Goal: Information Seeking & Learning: Learn about a topic

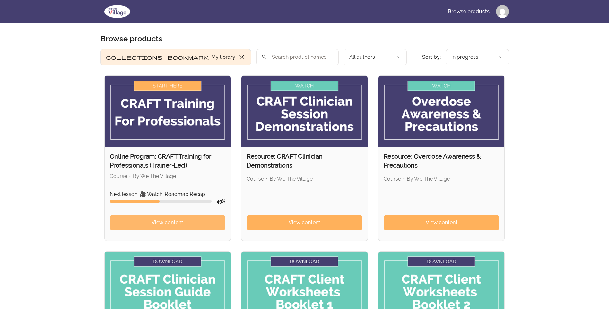
click at [154, 223] on span "View content" at bounding box center [168, 223] width 32 height 8
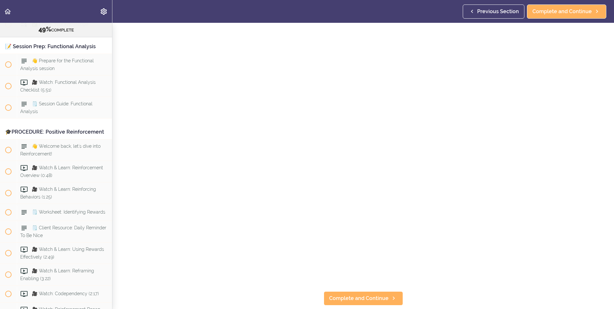
scroll to position [68, 0]
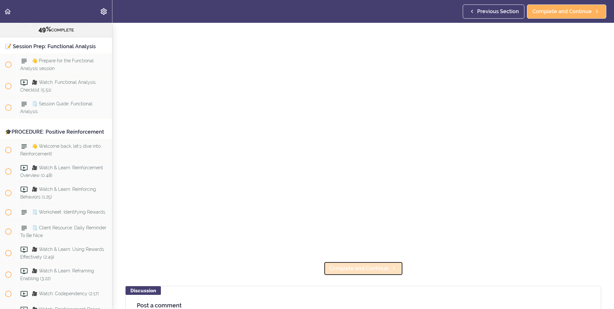
click at [330, 270] on link "Complete and Continue" at bounding box center [363, 268] width 79 height 14
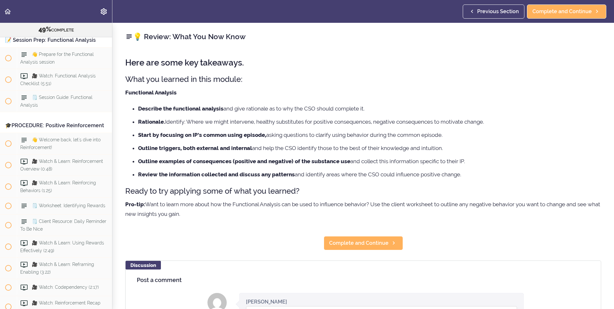
scroll to position [2195, 0]
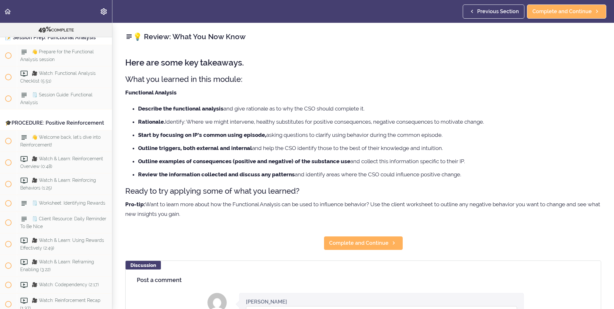
drag, startPoint x: 210, startPoint y: 213, endPoint x: 147, endPoint y: 102, distance: 127.9
click at [147, 102] on div "Here are some key takeaways. What you learned in this module: Functional Analys…" at bounding box center [363, 139] width 476 height 174
click at [236, 228] on div "💡 Review: What You Now Know Here are some key takeaways. What you learned in th…" at bounding box center [362, 166] width 501 height 286
drag, startPoint x: 196, startPoint y: 215, endPoint x: 120, endPoint y: 57, distance: 175.0
click at [120, 57] on div "💡 Review: What You Now Know Here are some key takeaways. What you learned in th…" at bounding box center [362, 166] width 501 height 286
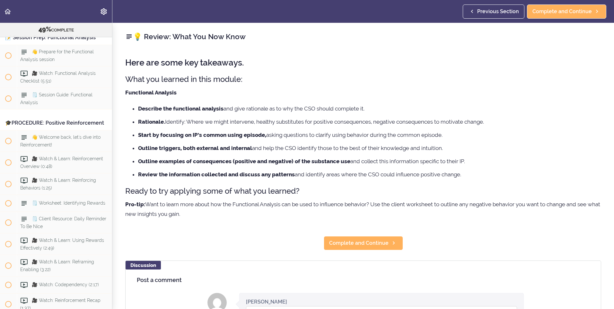
copy div "Lore ips dolo sit ametconse. Adip eli seddoei te inci utlabo: Etdolorema Aliqua…"
click at [266, 77] on h3 "What you learned in this module:" at bounding box center [363, 79] width 476 height 11
click at [347, 241] on span "Complete and Continue" at bounding box center [358, 243] width 59 height 8
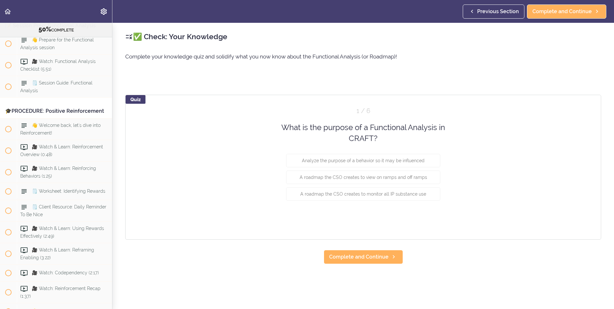
scroll to position [2212, 0]
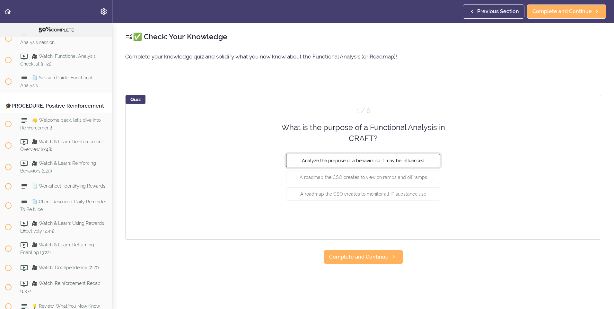
click at [341, 163] on button "Analyze the purpose of a behavior so it may be influenced" at bounding box center [363, 159] width 154 height 13
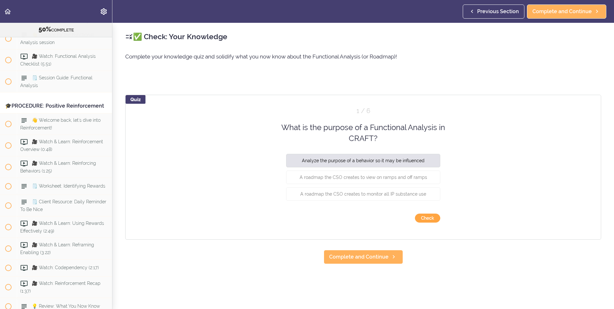
click at [430, 221] on button "Check" at bounding box center [427, 218] width 25 height 9
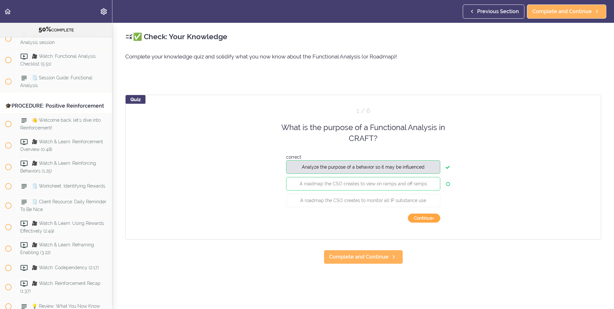
click at [429, 221] on button "Continue ›" at bounding box center [424, 218] width 32 height 9
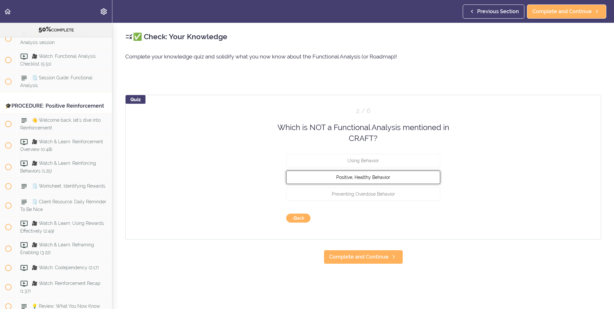
click at [374, 178] on span "Positive, Healthy Behavior" at bounding box center [363, 176] width 54 height 5
click at [430, 216] on button "Check" at bounding box center [427, 218] width 25 height 9
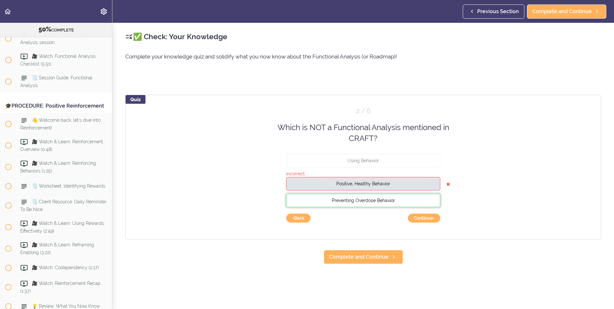
click at [421, 199] on button "Preventing Overdose Behavior" at bounding box center [363, 199] width 154 height 13
click at [426, 218] on button "Continue ›" at bounding box center [424, 218] width 32 height 9
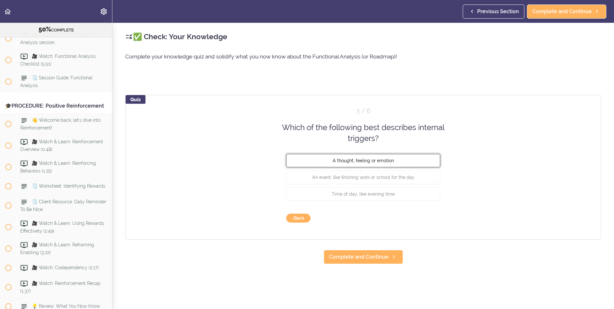
click at [339, 158] on span "A thought, feeling or emotion" at bounding box center [363, 160] width 61 height 5
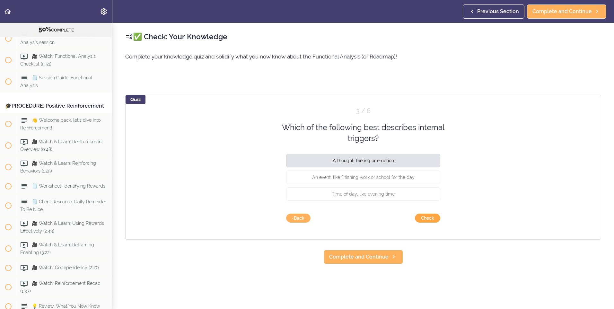
click at [431, 216] on button "Check" at bounding box center [427, 218] width 25 height 9
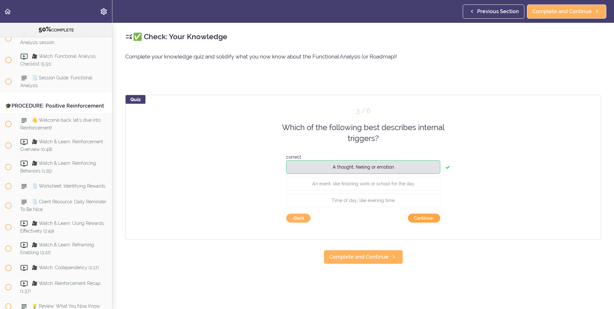
click at [431, 216] on button "Continue ›" at bounding box center [424, 218] width 32 height 9
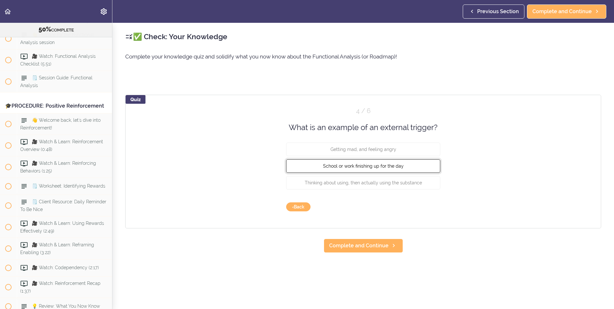
click at [398, 163] on span "School or work finishing up for the day" at bounding box center [363, 165] width 81 height 5
click at [426, 205] on button "Check" at bounding box center [427, 206] width 25 height 9
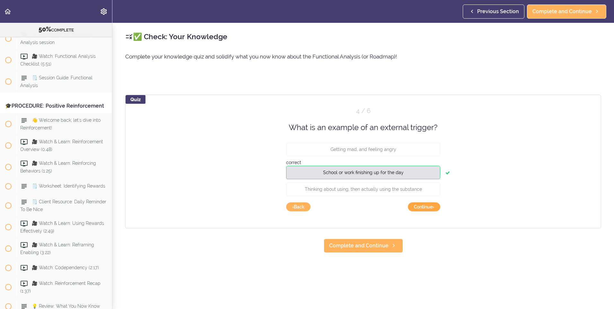
click at [430, 209] on button "Continue ›" at bounding box center [424, 206] width 32 height 9
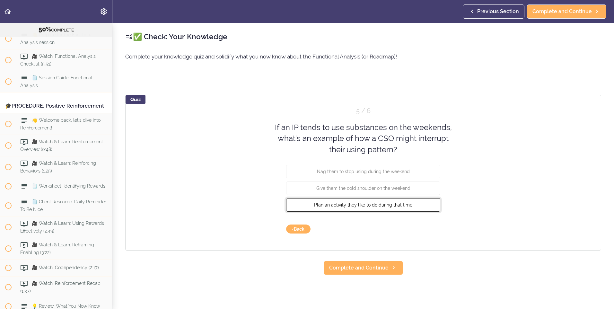
click at [352, 205] on span "Plan an activity they like to do during that time" at bounding box center [363, 204] width 98 height 5
click at [419, 226] on button "Check" at bounding box center [427, 228] width 25 height 9
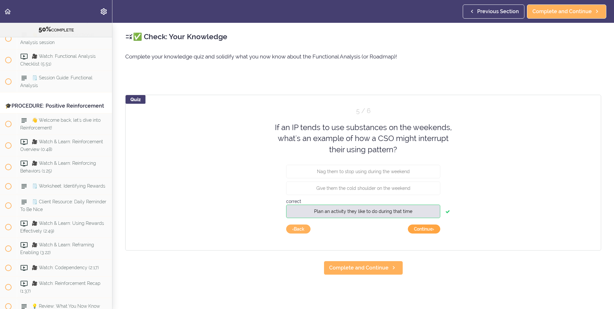
click at [419, 231] on button "Continue ›" at bounding box center [424, 228] width 32 height 9
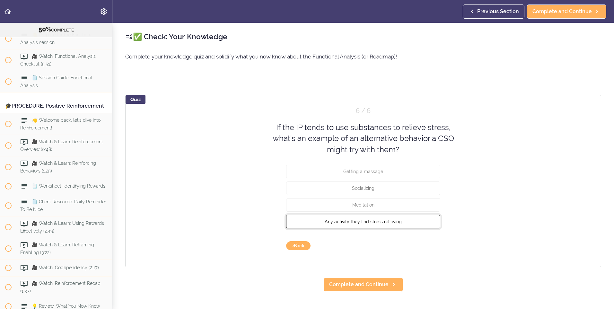
click at [357, 222] on span "Any activity they find stress relieving" at bounding box center [363, 221] width 77 height 5
click at [423, 246] on button "Check" at bounding box center [427, 245] width 25 height 9
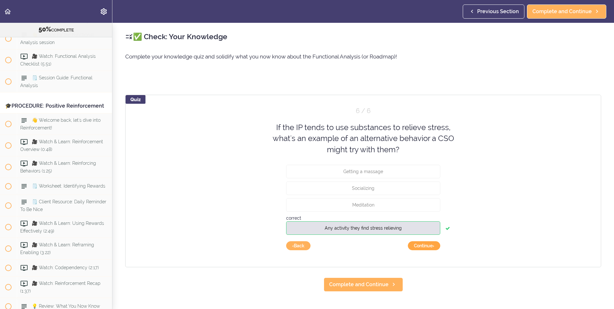
click at [414, 247] on button "Continue ›" at bounding box center [424, 245] width 32 height 9
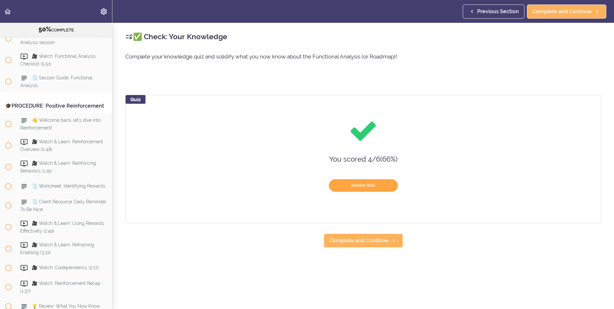
click at [360, 187] on button "Retake Quiz" at bounding box center [363, 185] width 69 height 13
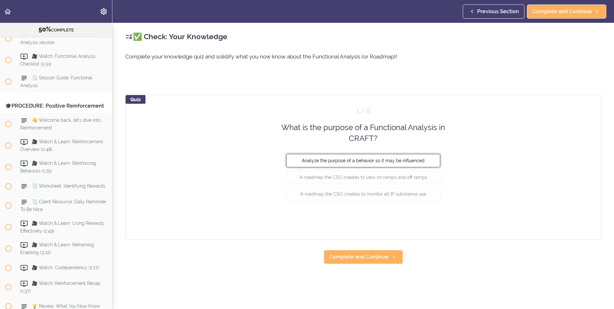
click at [338, 161] on span "Analyze the purpose of a behavior so it may be influenced" at bounding box center [363, 160] width 123 height 5
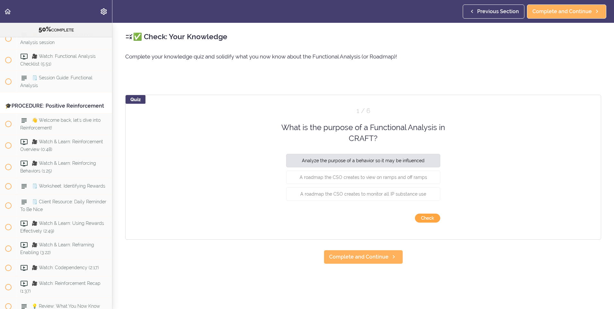
click at [423, 217] on button "Check" at bounding box center [427, 218] width 25 height 9
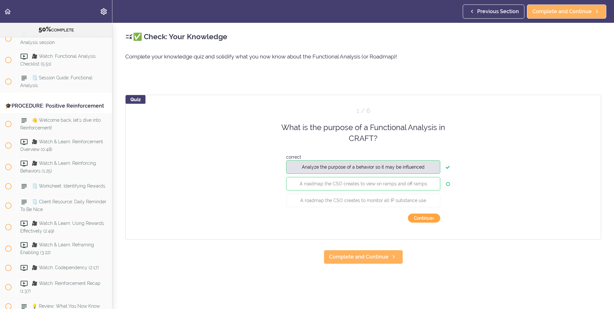
click at [423, 217] on button "Continue ›" at bounding box center [424, 218] width 32 height 9
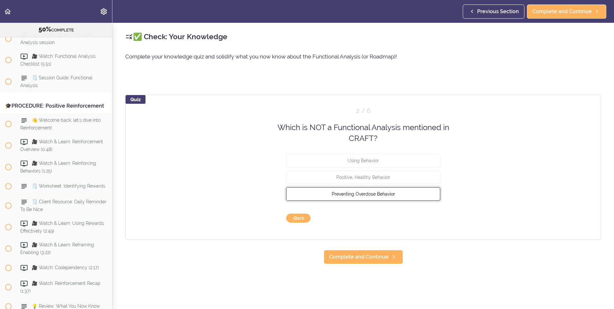
click at [370, 195] on span "Preventing Overdose Behavior" at bounding box center [363, 193] width 63 height 5
click at [424, 219] on button "Check" at bounding box center [427, 218] width 25 height 9
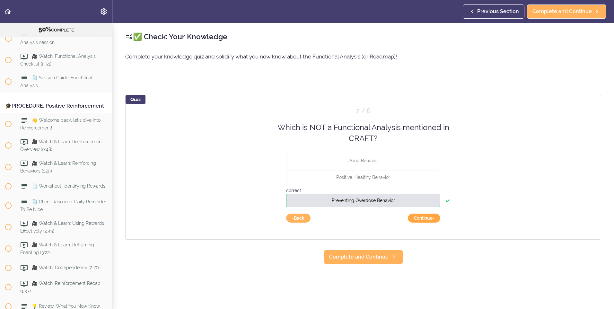
click at [424, 219] on button "Continue ›" at bounding box center [424, 218] width 32 height 9
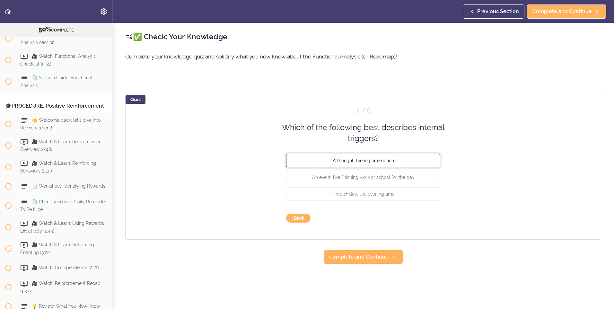
click at [396, 163] on button "A thought, feeling or emotion" at bounding box center [363, 159] width 154 height 13
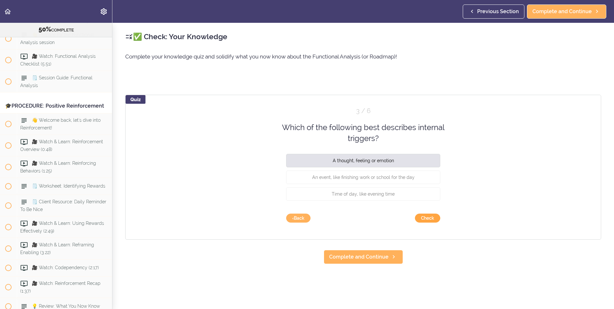
click at [418, 217] on button "Check" at bounding box center [427, 218] width 25 height 9
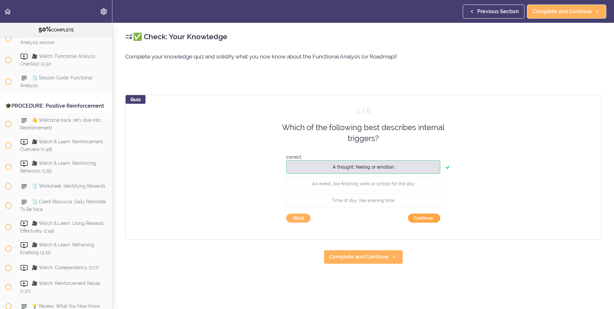
click at [421, 219] on button "Continue ›" at bounding box center [424, 218] width 32 height 9
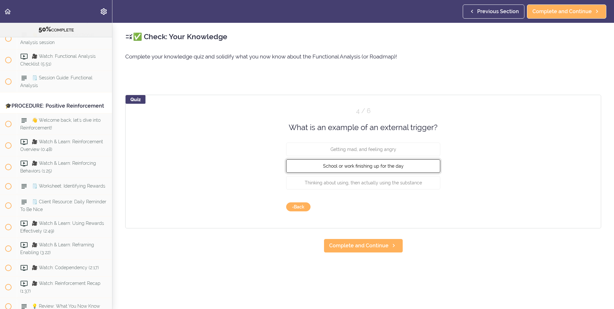
click at [360, 167] on span "School or work finishing up for the day" at bounding box center [363, 165] width 81 height 5
click at [427, 205] on button "Check" at bounding box center [427, 206] width 25 height 9
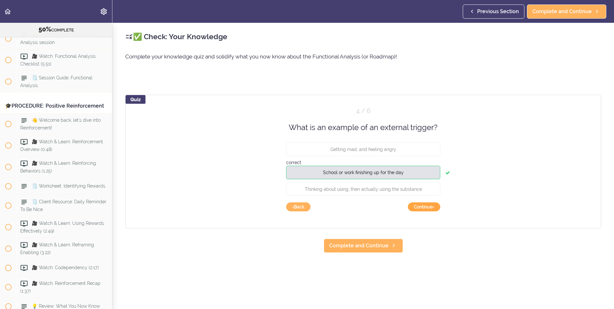
click at [427, 210] on button "Continue ›" at bounding box center [424, 206] width 32 height 9
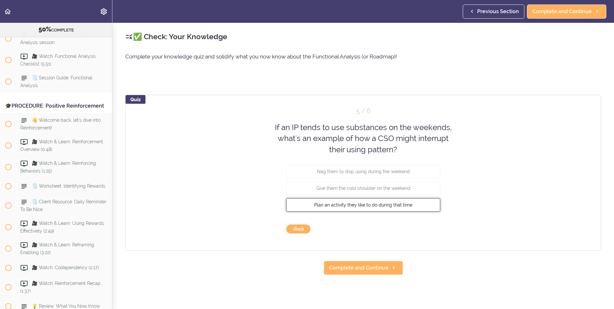
click at [353, 208] on button "Plan an activity they like to do during that time" at bounding box center [363, 204] width 154 height 13
click at [430, 231] on button "Check" at bounding box center [427, 228] width 25 height 9
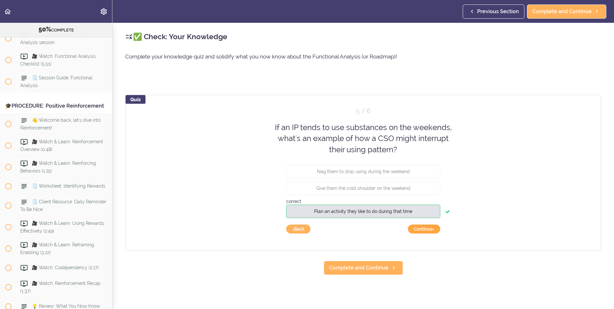
click at [430, 231] on button "Continue ›" at bounding box center [424, 228] width 32 height 9
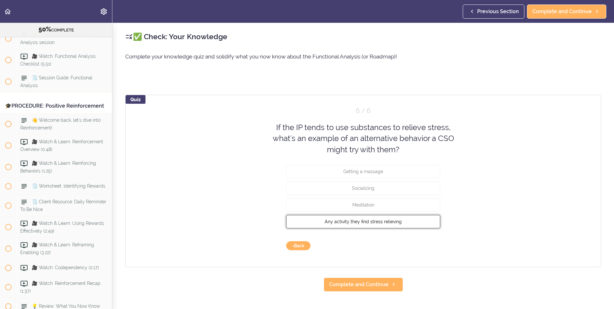
click at [352, 221] on span "Any activity they find stress relieving" at bounding box center [363, 221] width 77 height 5
click at [426, 245] on button "Check" at bounding box center [427, 245] width 25 height 9
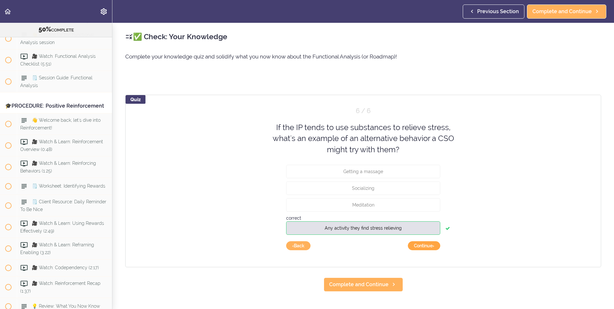
click at [426, 245] on button "Continue ›" at bounding box center [424, 245] width 32 height 9
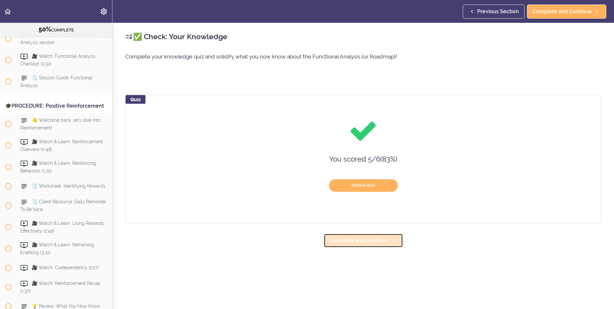
click at [390, 240] on icon at bounding box center [394, 240] width 8 height 7
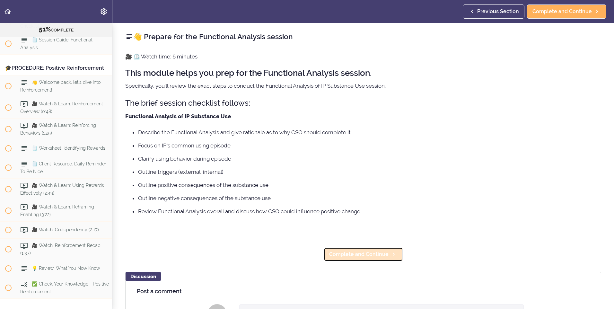
click at [356, 257] on span "Complete and Continue" at bounding box center [358, 254] width 59 height 8
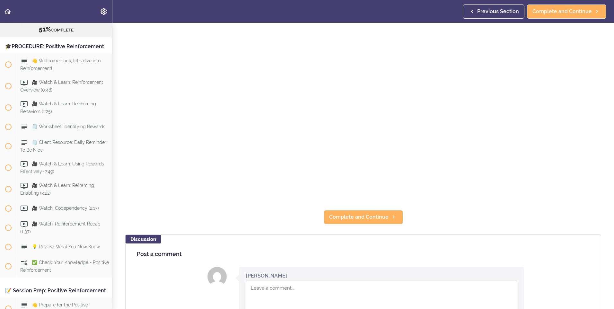
scroll to position [133, 0]
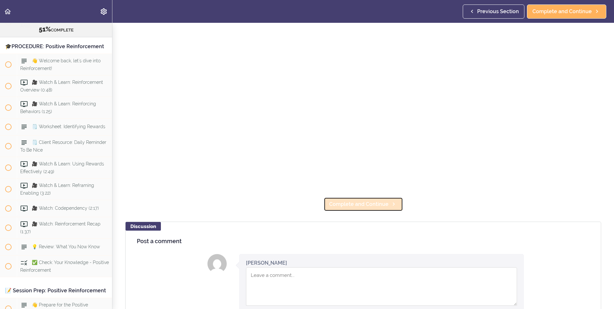
click at [337, 200] on span "Complete and Continue" at bounding box center [358, 204] width 59 height 8
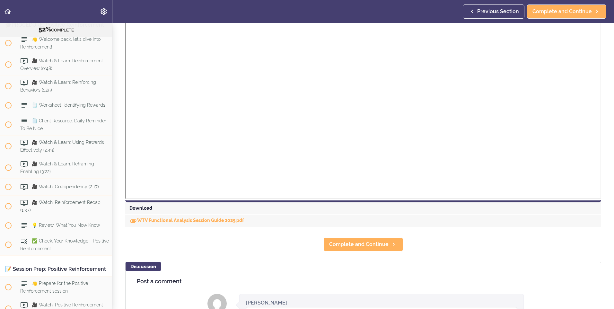
scroll to position [167, 0]
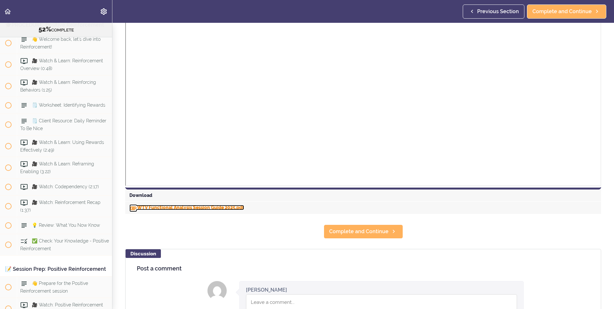
click at [162, 207] on link "WTV Functional Analysis Session Guide 2025.pdf" at bounding box center [186, 207] width 115 height 5
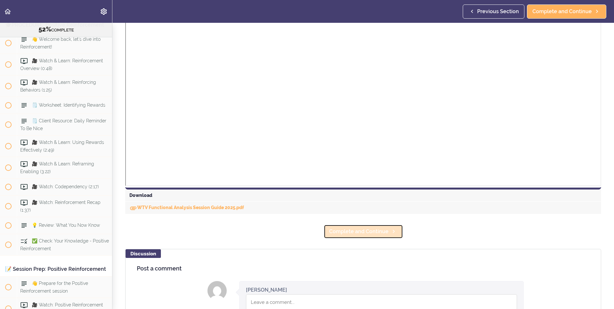
click at [374, 230] on span "Complete and Continue" at bounding box center [358, 232] width 59 height 8
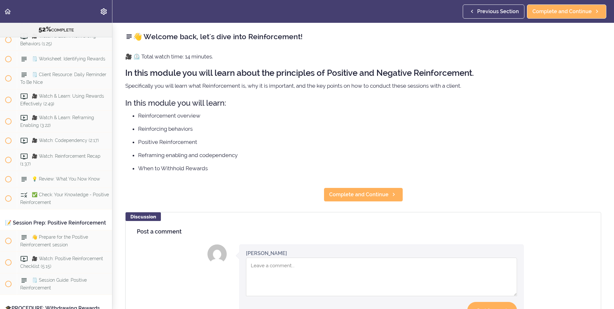
scroll to position [2343, 0]
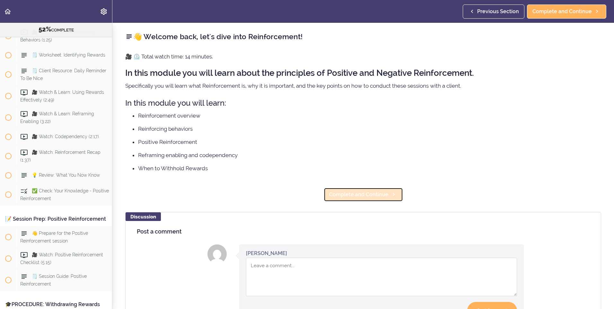
click at [371, 195] on span "Complete and Continue" at bounding box center [358, 195] width 59 height 8
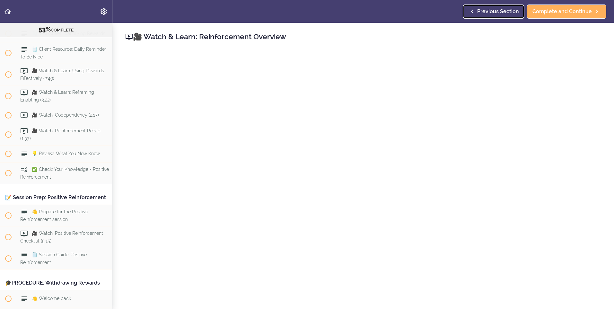
click at [502, 14] on span "Previous Section" at bounding box center [498, 12] width 42 height 8
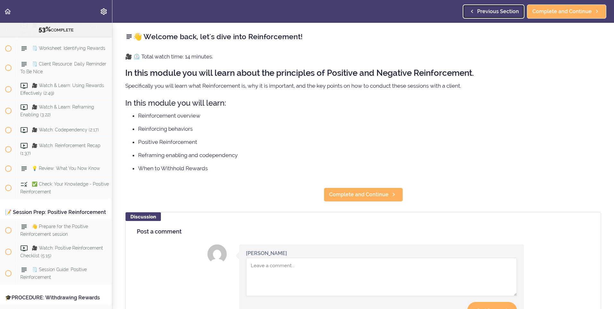
scroll to position [2343, 0]
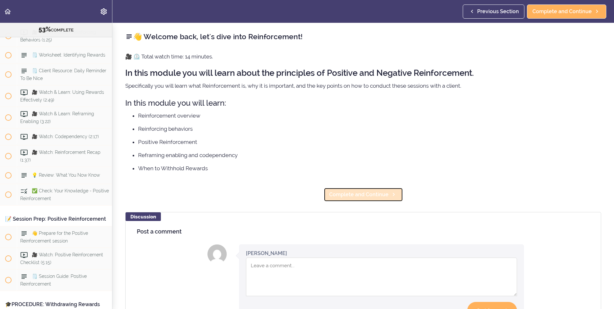
click at [341, 196] on span "Complete and Continue" at bounding box center [358, 195] width 59 height 8
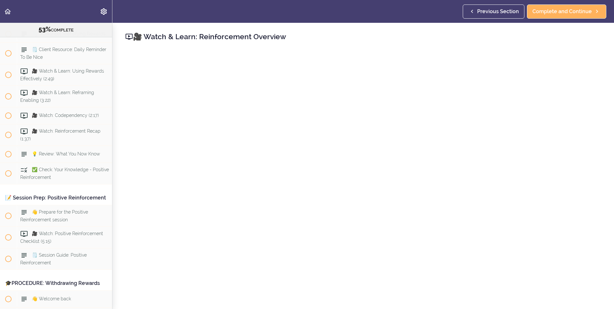
scroll to position [2365, 0]
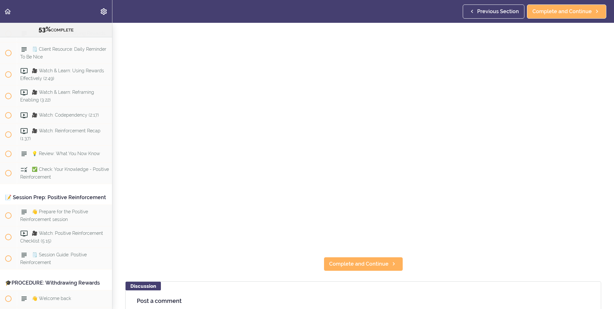
scroll to position [94, 0]
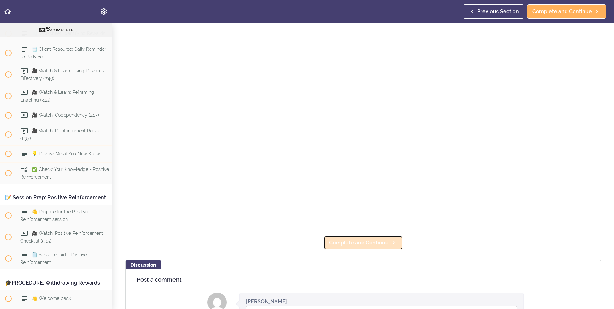
click at [332, 240] on span "Complete and Continue" at bounding box center [358, 243] width 59 height 8
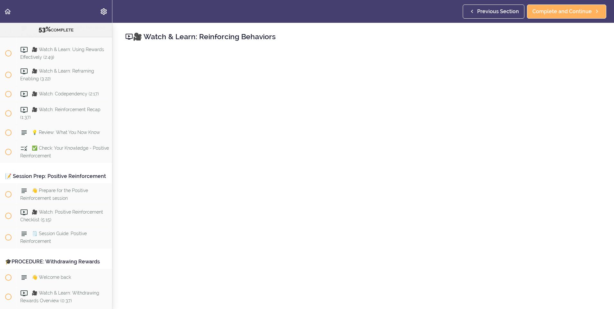
scroll to position [2386, 0]
click at [553, 13] on span "Complete and Continue" at bounding box center [561, 12] width 59 height 8
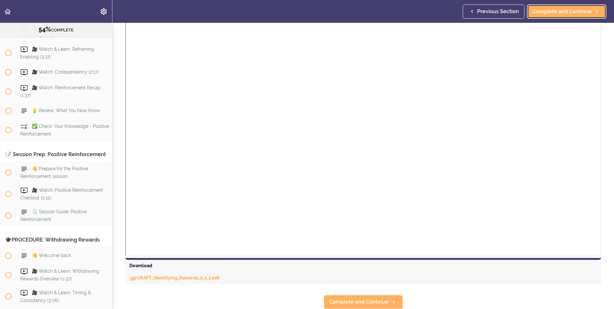
scroll to position [101, 0]
click at [173, 275] on link "CRAFT_Identifying_Rewards_2_x_2.pdf" at bounding box center [174, 277] width 90 height 5
click at [358, 298] on span "Complete and Continue" at bounding box center [358, 302] width 59 height 8
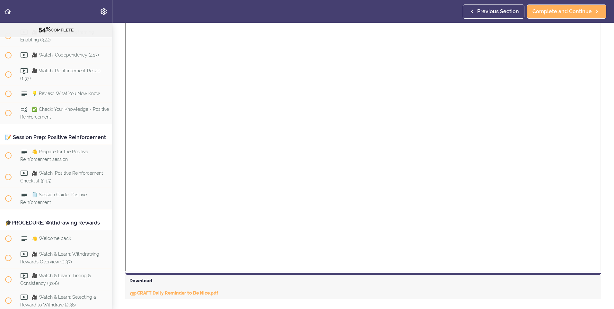
scroll to position [101, 0]
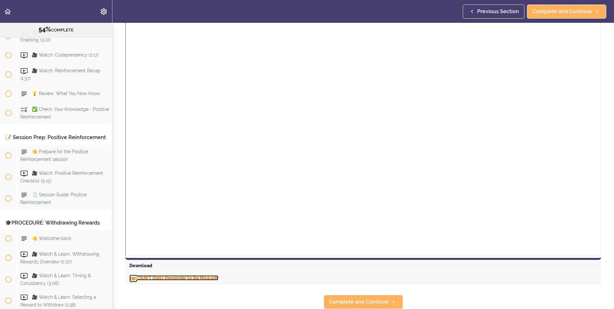
click at [171, 275] on link "CRAFT Daily Reminder to Be Nice.pdf" at bounding box center [173, 277] width 89 height 5
click at [343, 298] on span "Complete and Continue" at bounding box center [358, 302] width 59 height 8
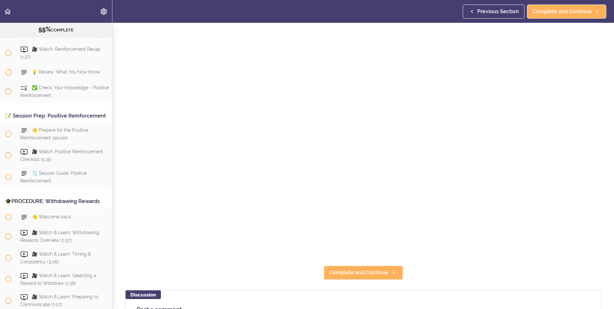
scroll to position [86, 0]
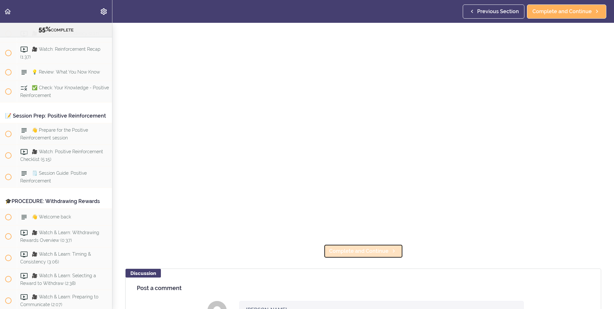
click at [358, 248] on span "Complete and Continue" at bounding box center [358, 251] width 59 height 8
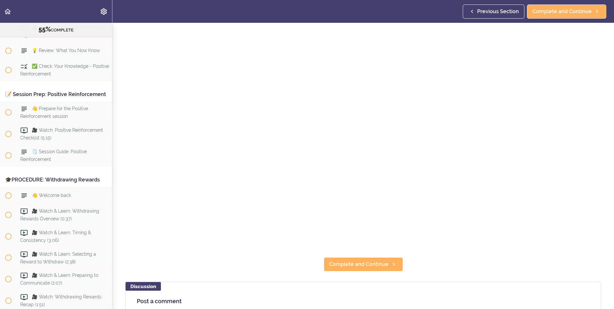
scroll to position [99, 0]
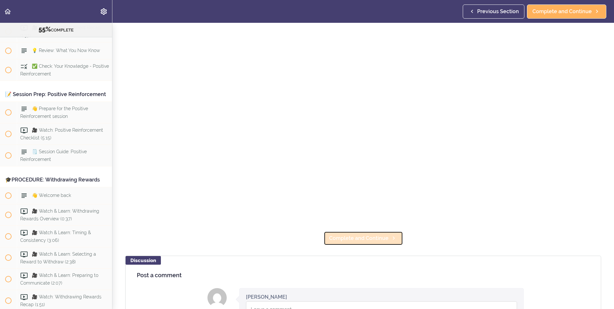
click at [369, 238] on span "Complete and Continue" at bounding box center [358, 238] width 59 height 8
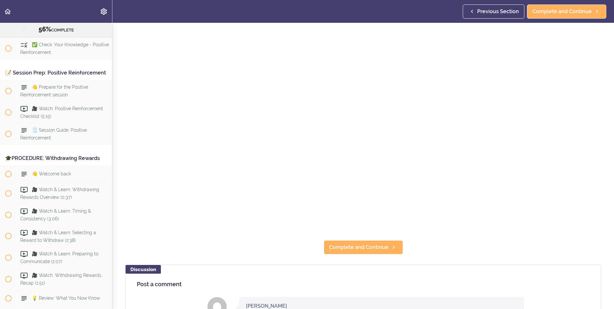
scroll to position [94, 0]
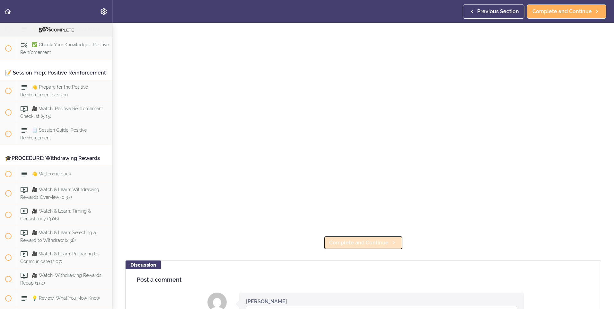
click at [356, 239] on span "Complete and Continue" at bounding box center [358, 243] width 59 height 8
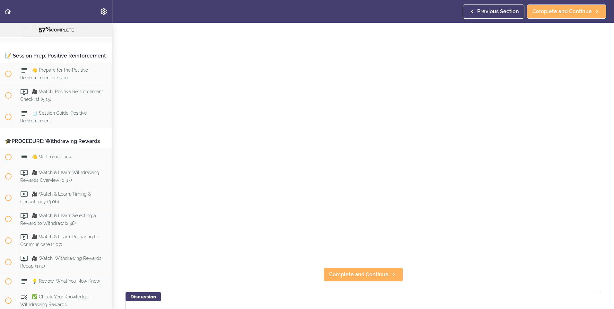
scroll to position [68, 0]
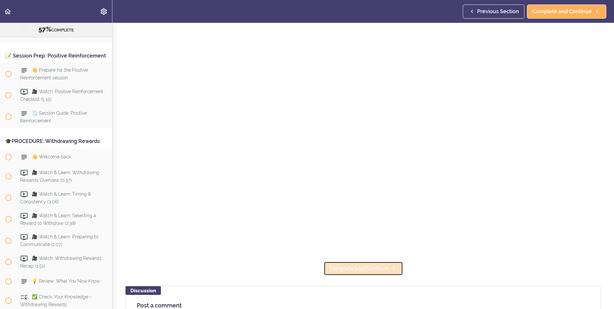
click at [355, 267] on span "Complete and Continue" at bounding box center [358, 269] width 59 height 8
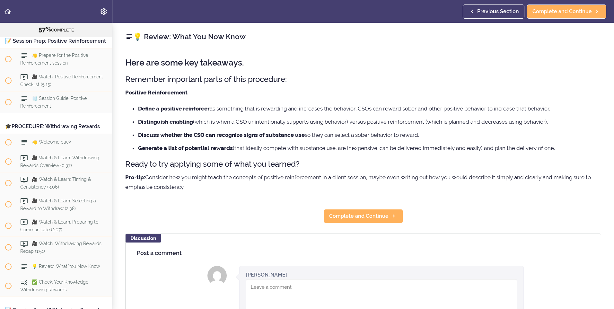
scroll to position [2528, 0]
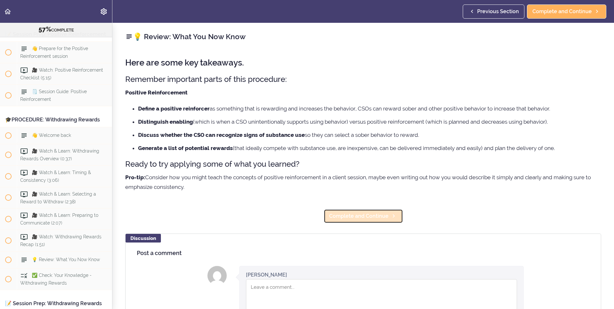
click at [347, 219] on span "Complete and Continue" at bounding box center [358, 216] width 59 height 8
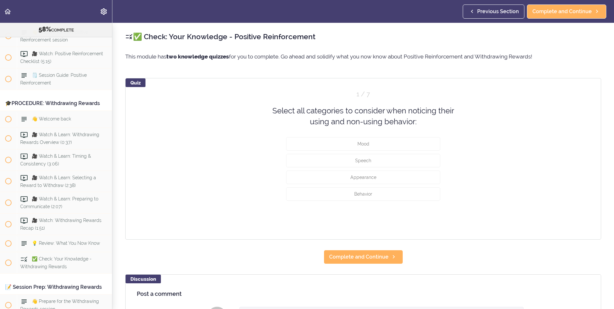
scroll to position [2545, 0]
click at [388, 145] on button "Mood" at bounding box center [363, 143] width 154 height 13
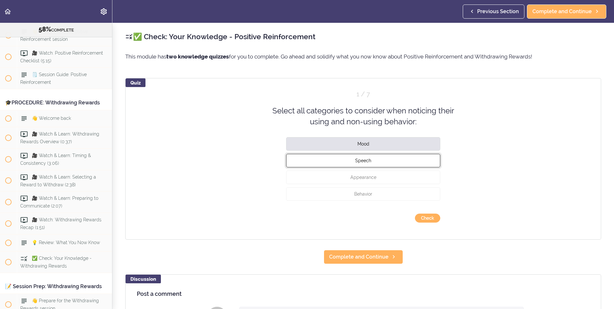
click at [390, 163] on button "Speech" at bounding box center [363, 159] width 154 height 13
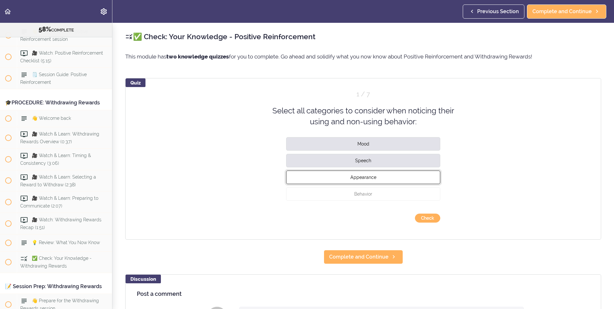
click at [391, 179] on button "Appearance" at bounding box center [363, 176] width 154 height 13
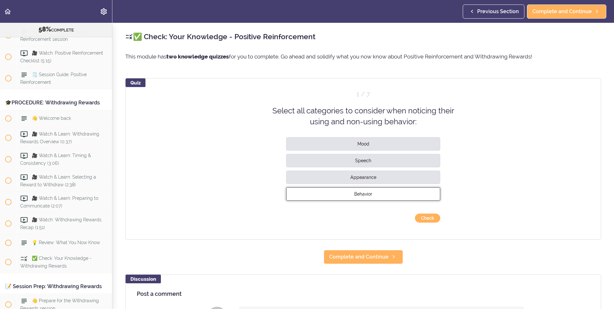
click at [391, 195] on button "Behavior" at bounding box center [363, 193] width 154 height 13
click at [424, 220] on button "Check" at bounding box center [427, 218] width 25 height 9
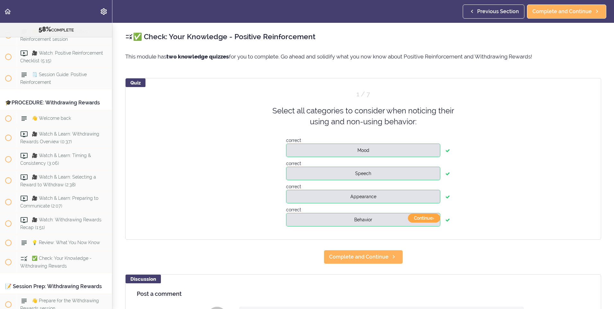
click at [424, 220] on button "Continue ›" at bounding box center [424, 218] width 32 height 9
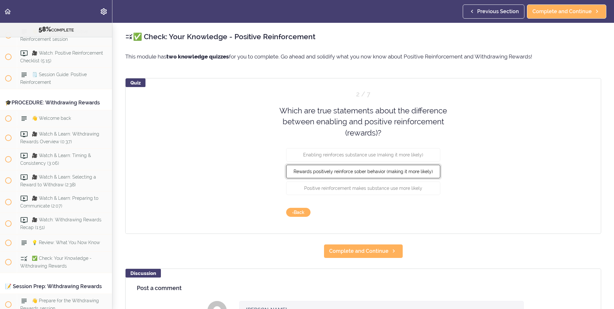
click at [427, 171] on span "Rewards positively reinforce sober behavior (making it more likely)" at bounding box center [362, 171] width 139 height 5
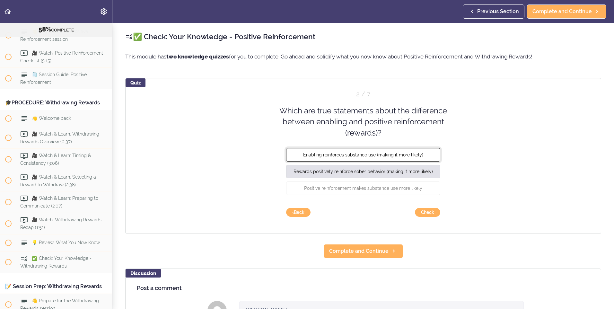
click at [427, 152] on button "Enabling reinforces substance use (making it more likely)" at bounding box center [363, 154] width 154 height 13
click at [427, 212] on button "Check" at bounding box center [427, 212] width 25 height 9
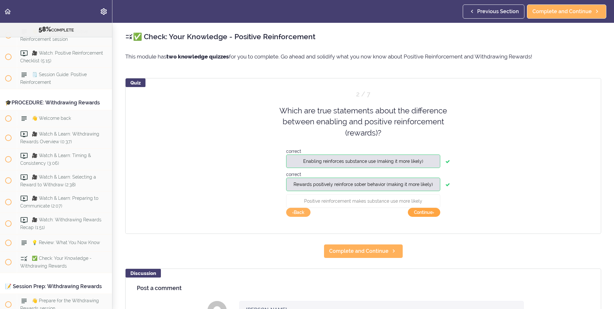
click at [429, 212] on button "Continue ›" at bounding box center [424, 212] width 32 height 9
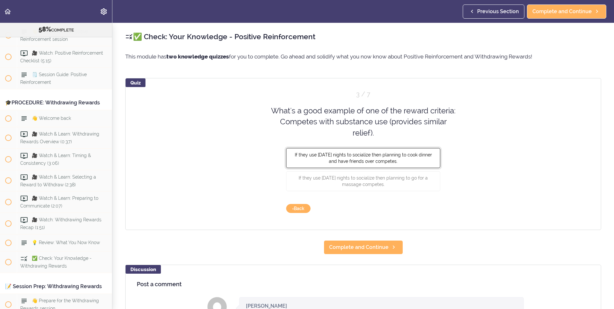
click at [386, 163] on span "If they use [DATE] nights to socialize then planning to cook dinner and have fr…" at bounding box center [363, 158] width 137 height 12
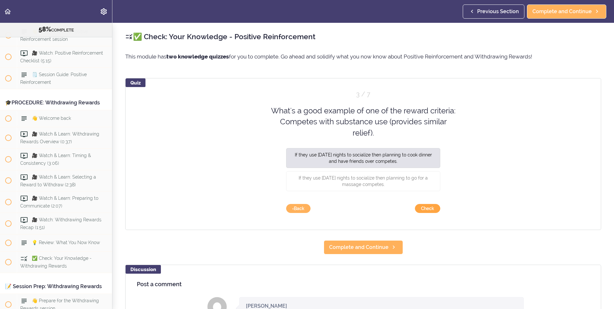
click at [433, 211] on button "Check" at bounding box center [427, 208] width 25 height 9
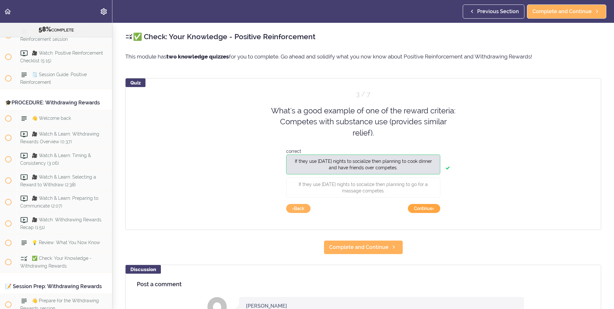
click at [433, 211] on button "Continue ›" at bounding box center [424, 208] width 32 height 9
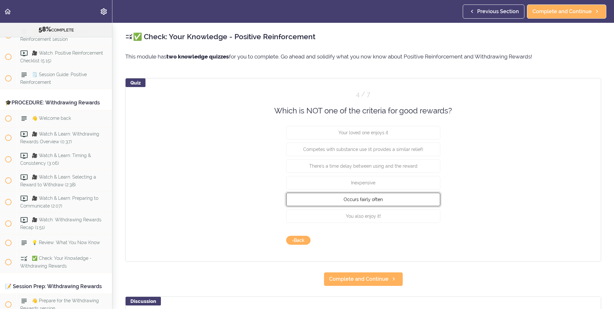
click at [419, 199] on button "Occurs fairly often" at bounding box center [363, 199] width 154 height 13
click at [420, 238] on button "Check" at bounding box center [427, 240] width 25 height 9
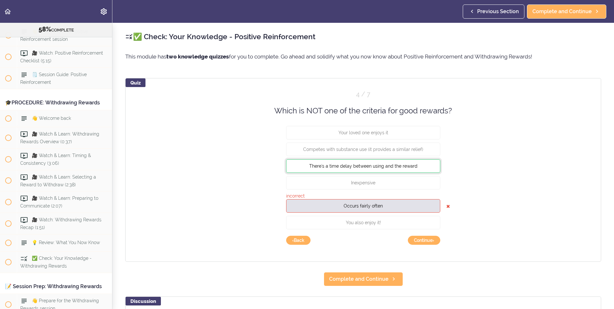
click at [379, 170] on button "There's a time delay between using and the reward" at bounding box center [363, 165] width 154 height 13
click at [423, 241] on button "Continue ›" at bounding box center [424, 240] width 32 height 9
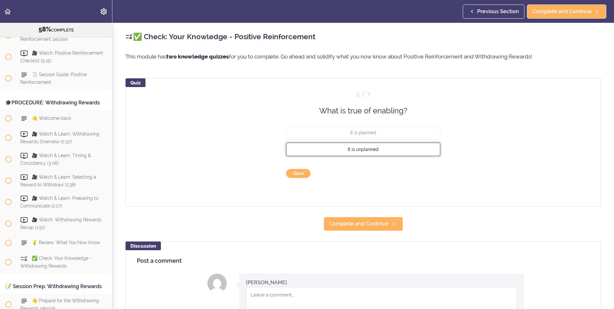
click at [401, 148] on button "It is unplanned" at bounding box center [363, 149] width 154 height 13
click at [424, 172] on button "Check" at bounding box center [427, 173] width 25 height 9
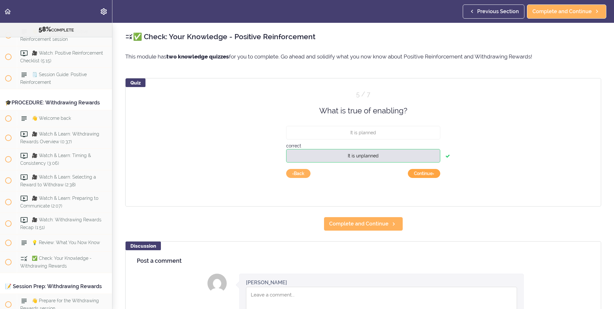
click at [427, 172] on button "Continue ›" at bounding box center [424, 173] width 32 height 9
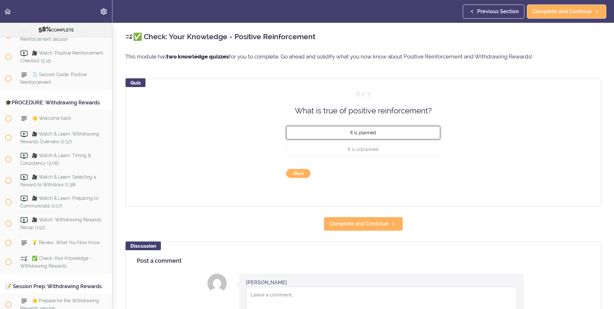
click at [382, 132] on button "It is planned" at bounding box center [363, 132] width 154 height 13
click at [424, 171] on button "Check" at bounding box center [427, 173] width 25 height 9
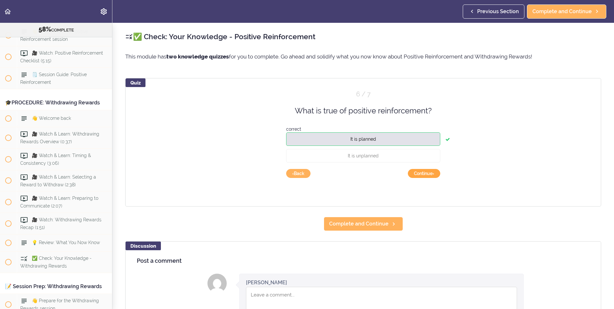
click at [423, 171] on button "Continue ›" at bounding box center [424, 173] width 32 height 9
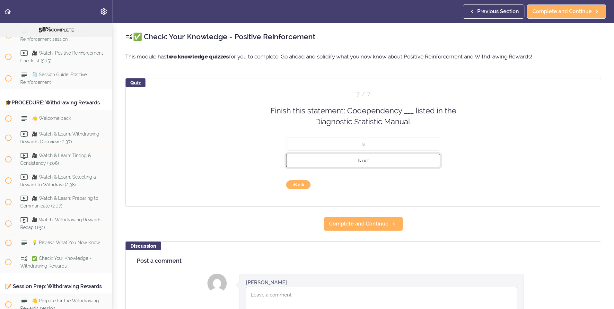
click at [368, 160] on button "Is not" at bounding box center [363, 159] width 154 height 13
click at [423, 187] on button "Check" at bounding box center [427, 184] width 25 height 9
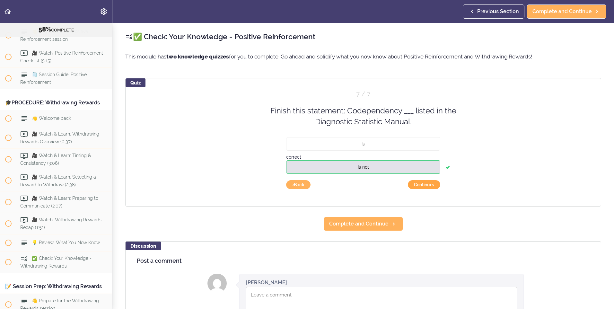
click at [423, 187] on button "Continue ›" at bounding box center [424, 184] width 32 height 9
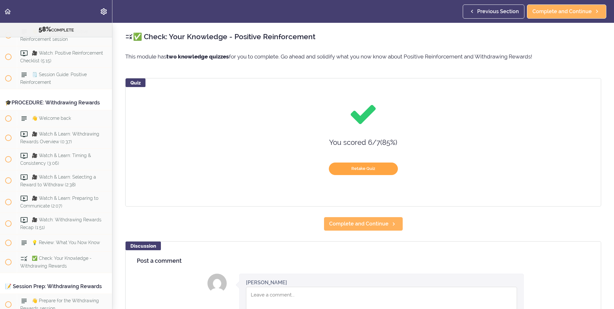
click at [365, 169] on button "Retake Quiz" at bounding box center [363, 168] width 69 height 13
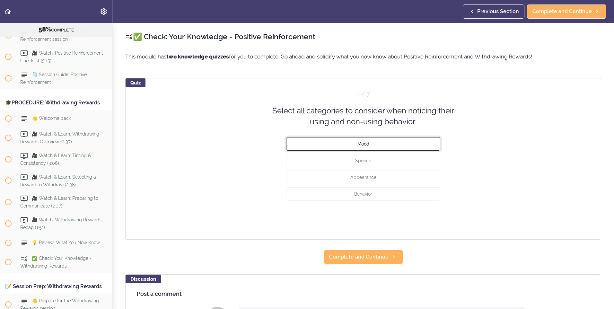
click at [367, 147] on button "Mood" at bounding box center [363, 143] width 154 height 13
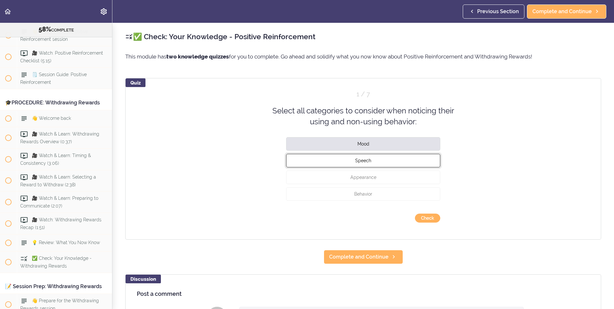
click at [369, 161] on span "Speech" at bounding box center [363, 160] width 16 height 5
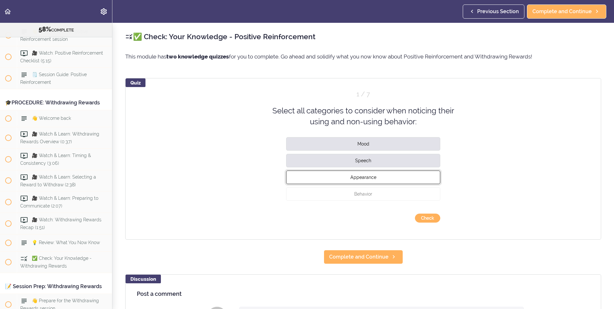
click at [371, 177] on span "Appearance" at bounding box center [363, 176] width 26 height 5
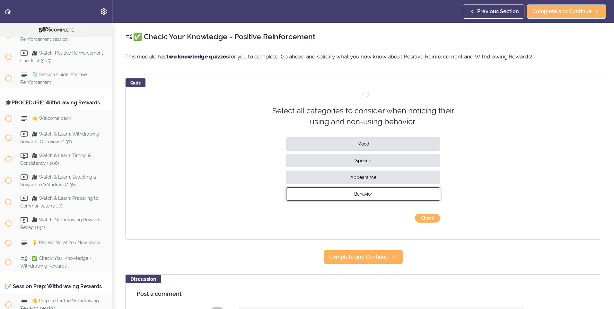
click at [375, 191] on button "Behavior" at bounding box center [363, 193] width 154 height 13
click at [426, 218] on button "Check" at bounding box center [427, 218] width 25 height 9
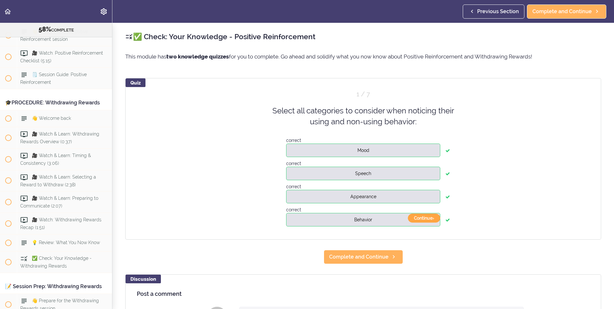
click at [426, 218] on button "Continue ›" at bounding box center [424, 218] width 32 height 9
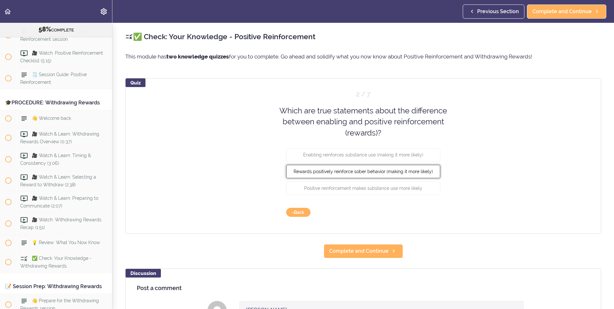
click at [415, 174] on button "Rewards positively reinforce sober behavior (making it more likely)" at bounding box center [363, 171] width 154 height 13
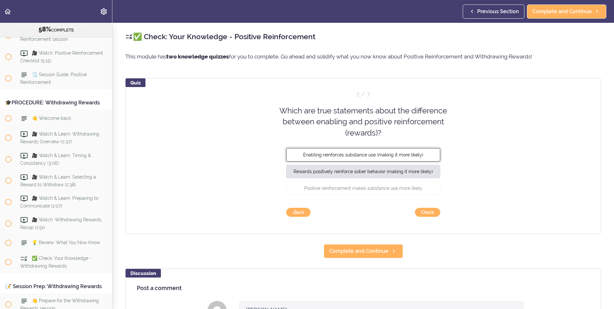
click at [412, 155] on span "Enabling reinforces substance use (making it more likely)" at bounding box center [363, 154] width 120 height 5
click at [433, 211] on button "Check" at bounding box center [427, 212] width 25 height 9
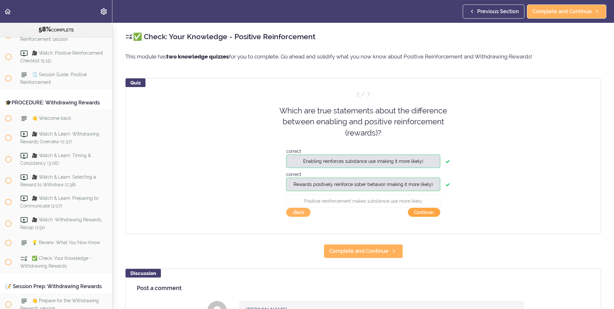
click at [431, 211] on button "Continue ›" at bounding box center [424, 212] width 32 height 9
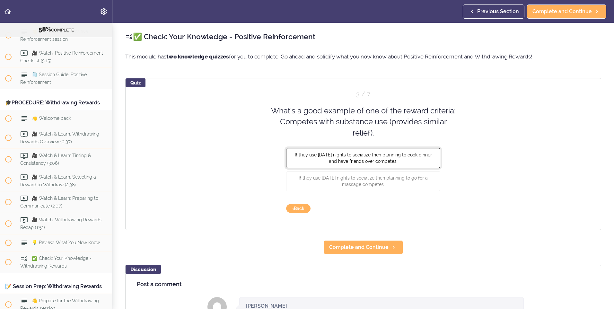
click at [379, 160] on span "If they use [DATE] nights to socialize then planning to cook dinner and have fr…" at bounding box center [363, 158] width 137 height 12
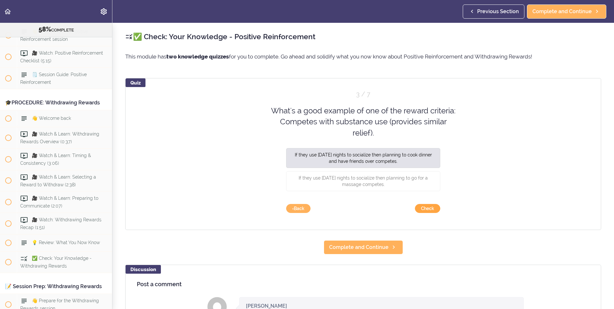
click at [424, 208] on button "Check" at bounding box center [427, 208] width 25 height 9
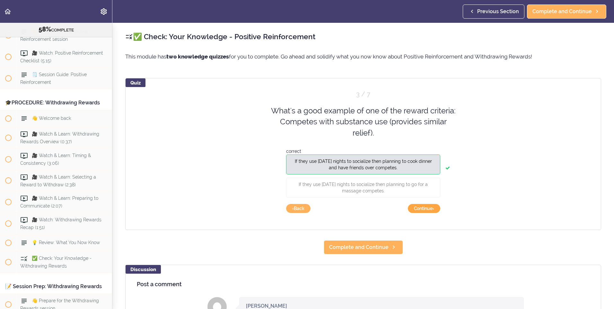
click at [424, 208] on button "Continue ›" at bounding box center [424, 208] width 32 height 9
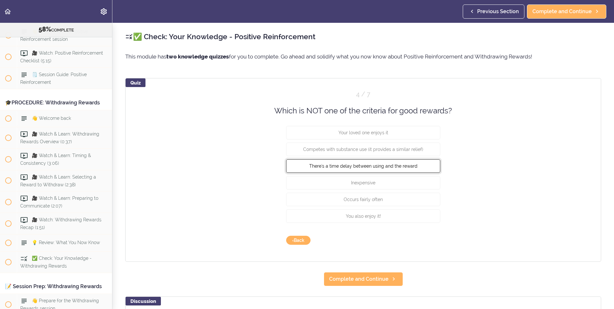
click at [360, 165] on span "There's a time delay between using and the reward" at bounding box center [363, 165] width 108 height 5
click at [416, 242] on button "Check" at bounding box center [427, 240] width 25 height 9
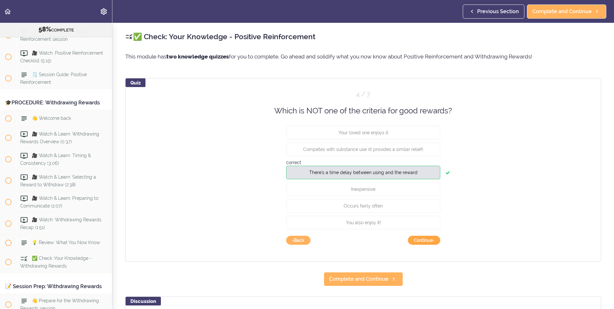
click at [417, 242] on button "Continue ›" at bounding box center [424, 240] width 32 height 9
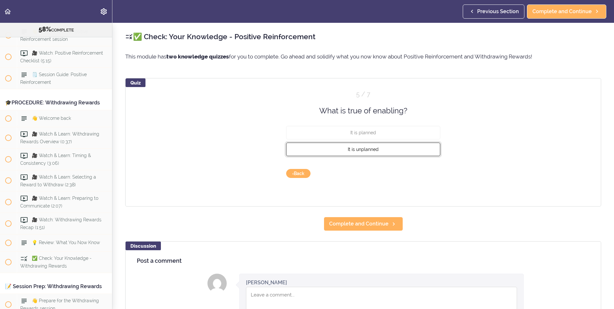
click at [364, 149] on span "It is unplanned" at bounding box center [363, 149] width 31 height 5
click at [417, 174] on button "Check" at bounding box center [427, 173] width 25 height 9
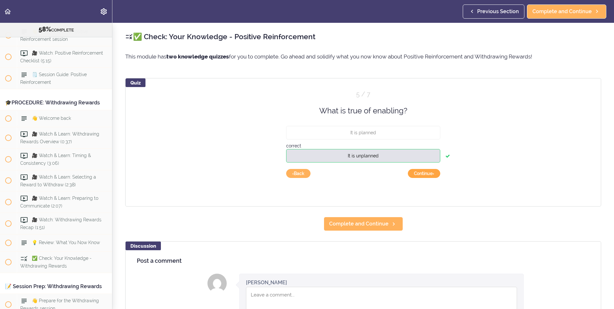
click at [417, 174] on button "Continue ›" at bounding box center [424, 173] width 32 height 9
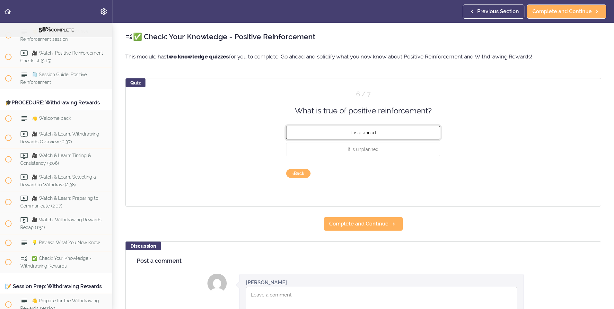
click at [359, 132] on span "It is planned" at bounding box center [363, 132] width 26 height 5
click at [417, 172] on button "Check" at bounding box center [427, 173] width 25 height 9
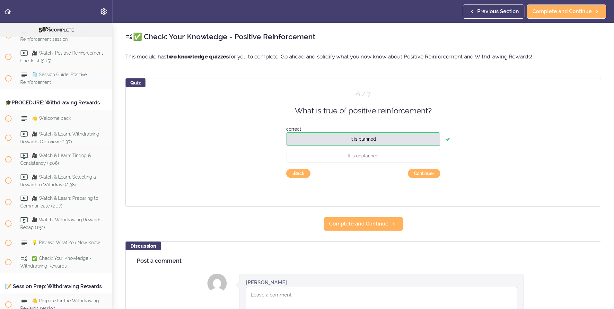
click at [417, 169] on div "Check Continue › ‹ Back" at bounding box center [363, 169] width 154 height 0
click at [417, 172] on button "Continue ›" at bounding box center [424, 173] width 32 height 9
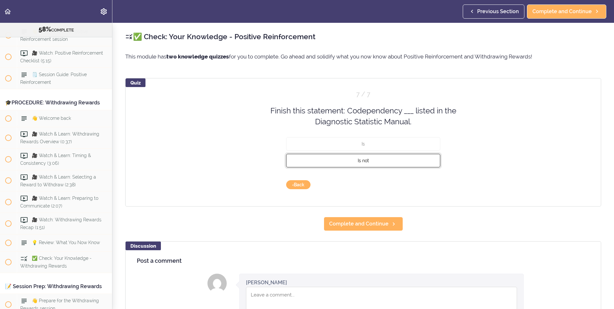
click at [363, 160] on span "Is not" at bounding box center [363, 160] width 11 height 5
click at [423, 186] on button "Check" at bounding box center [427, 184] width 25 height 9
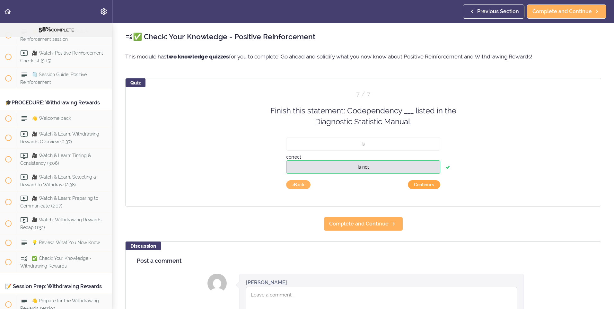
click at [423, 186] on button "Continue ›" at bounding box center [424, 184] width 32 height 9
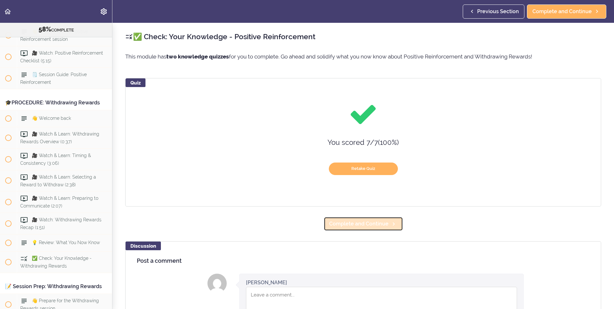
click at [390, 226] on icon at bounding box center [394, 224] width 8 height 7
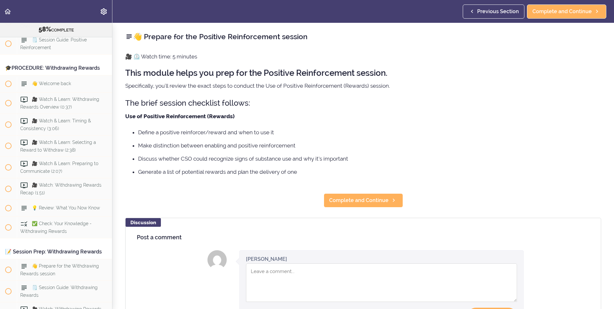
scroll to position [2595, 0]
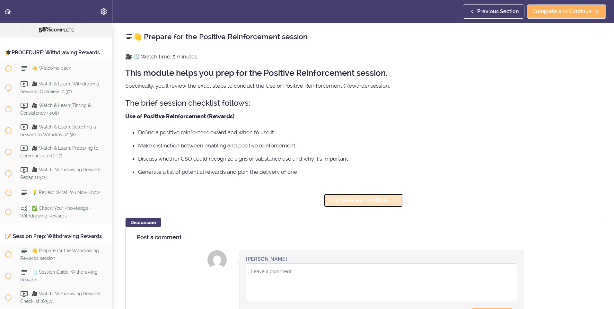
click at [335, 201] on span "Complete and Continue" at bounding box center [358, 200] width 59 height 8
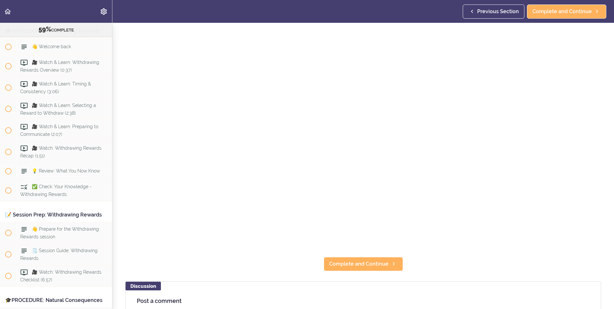
scroll to position [94, 0]
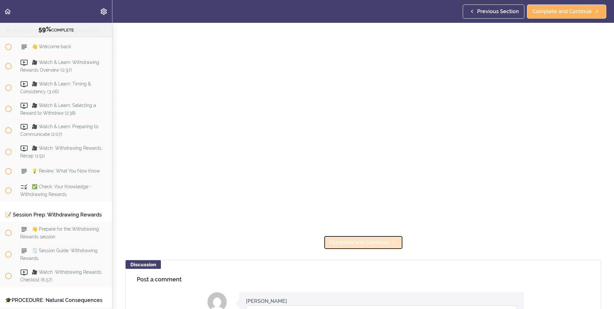
click at [372, 239] on span "Complete and Continue" at bounding box center [358, 243] width 59 height 8
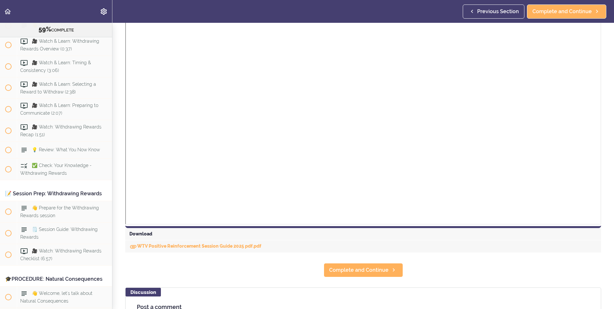
scroll to position [180, 0]
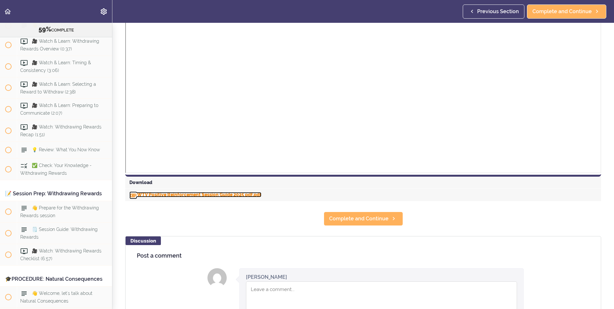
click at [205, 195] on link "WTV Positive Reinforcement Session Guide 2025 pdf.pdf" at bounding box center [195, 194] width 132 height 5
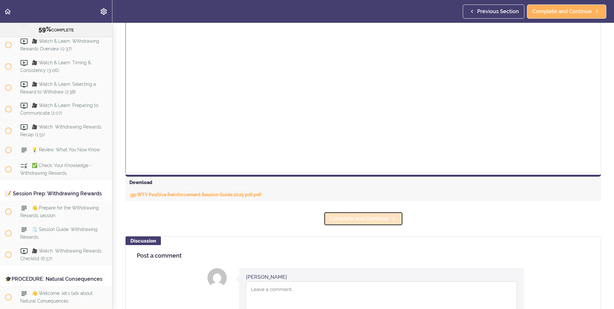
click at [336, 217] on span "Complete and Continue" at bounding box center [358, 219] width 59 height 8
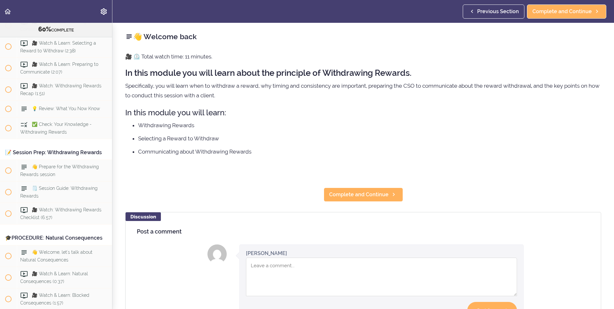
scroll to position [2680, 0]
click at [333, 197] on span "Complete and Continue" at bounding box center [358, 195] width 59 height 8
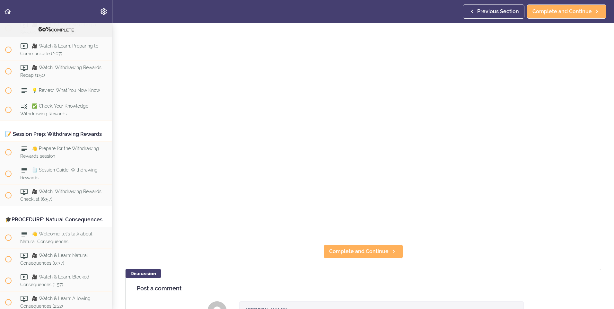
scroll to position [111, 0]
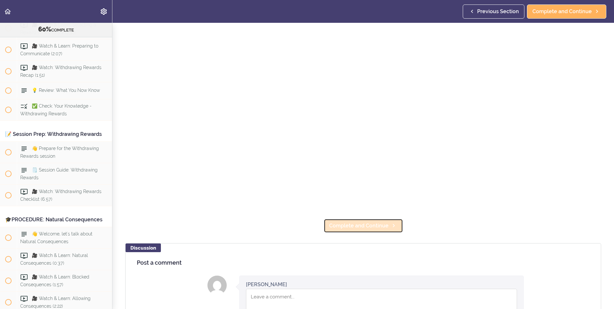
click at [358, 222] on span "Complete and Continue" at bounding box center [358, 226] width 59 height 8
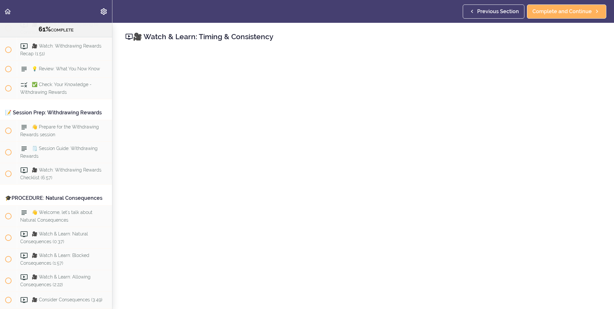
scroll to position [37, 0]
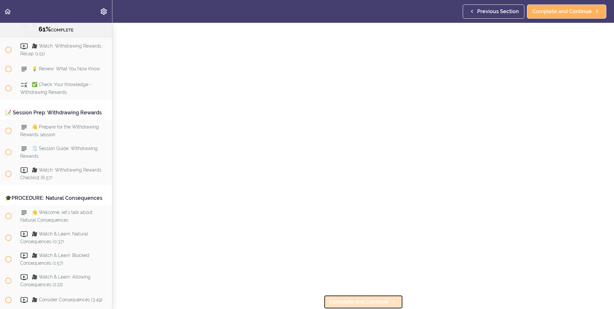
click at [341, 298] on span "Complete and Continue" at bounding box center [358, 302] width 59 height 8
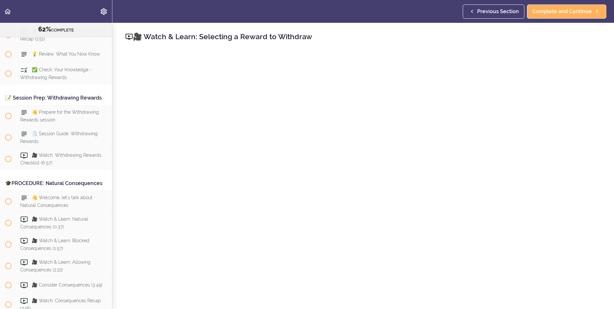
scroll to position [2740, 0]
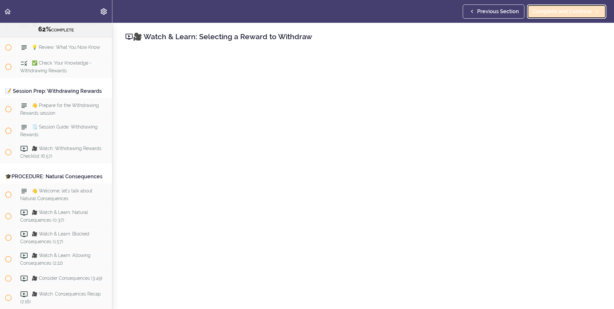
click at [552, 11] on span "Complete and Continue" at bounding box center [561, 12] width 59 height 8
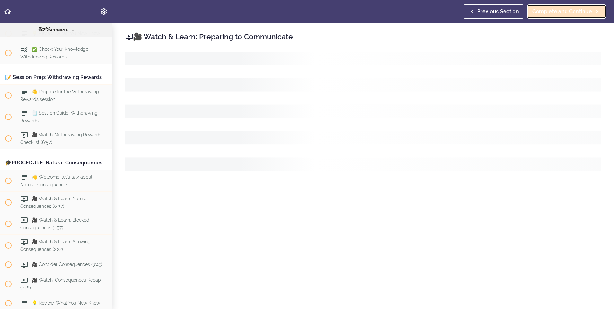
scroll to position [2761, 0]
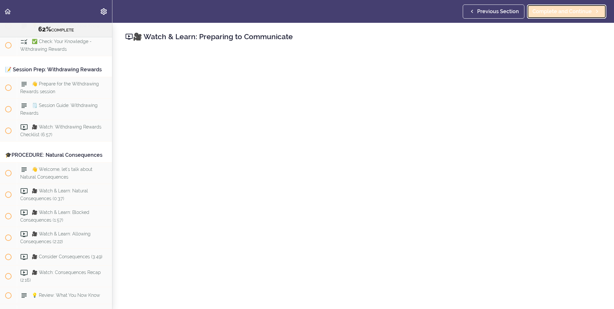
click at [571, 13] on span "Complete and Continue" at bounding box center [561, 12] width 59 height 8
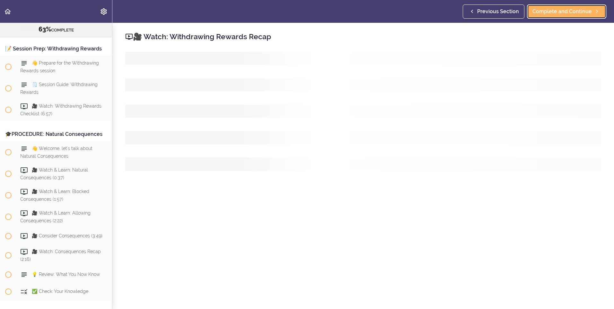
scroll to position [2783, 0]
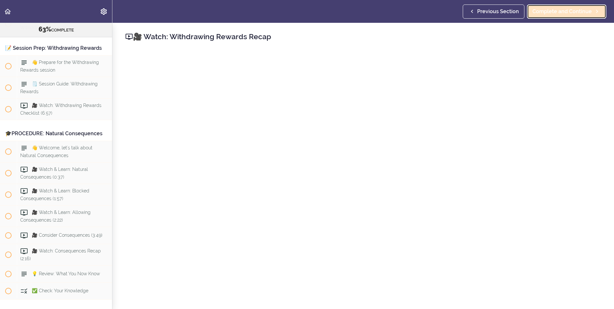
click at [539, 12] on span "Complete and Continue" at bounding box center [561, 12] width 59 height 8
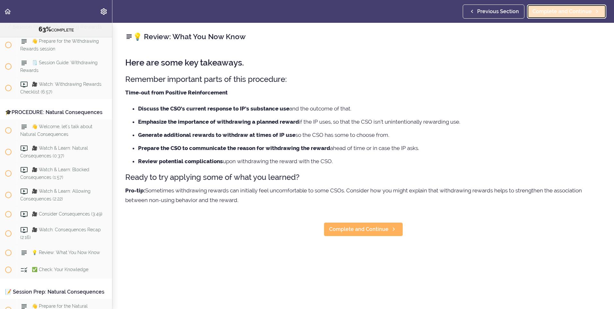
scroll to position [2804, 0]
